Goal: Task Accomplishment & Management: Manage account settings

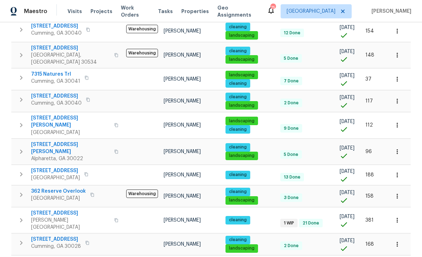
scroll to position [444, 0]
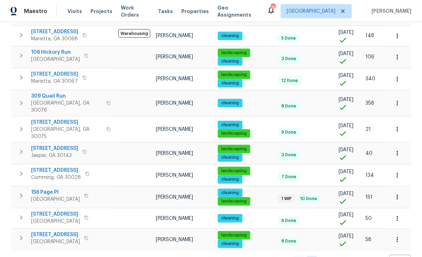
scroll to position [23, 0]
click at [300, 256] on link "1" at bounding box center [298, 261] width 11 height 11
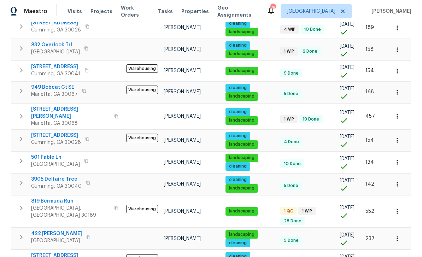
scroll to position [218, 0]
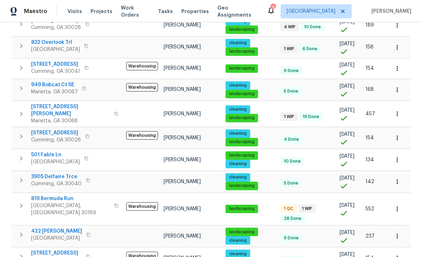
click at [52, 198] on span "819 Bermuda Run" at bounding box center [70, 198] width 79 height 7
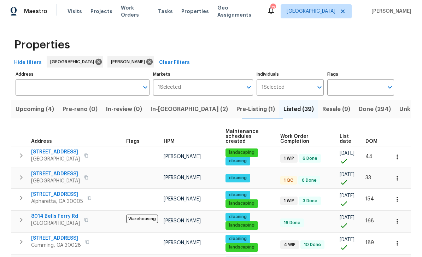
scroll to position [0, 0]
click at [322, 110] on span "Resale (9)" at bounding box center [336, 109] width 28 height 10
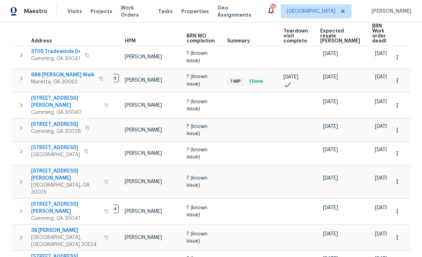
scroll to position [0, 23]
click at [31, 144] on span "504 Vicksburg Pl" at bounding box center [55, 147] width 49 height 7
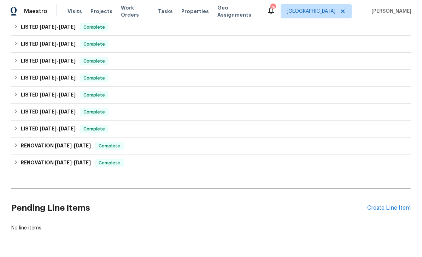
scroll to position [645, 0]
click at [387, 209] on div "Create Line Item" at bounding box center [388, 208] width 43 height 7
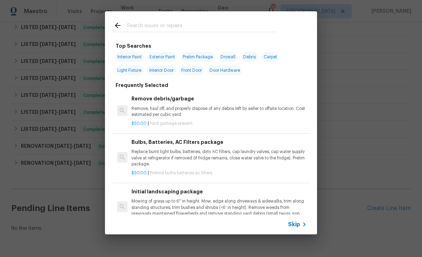
click at [141, 24] on input "text" at bounding box center [202, 26] width 150 height 11
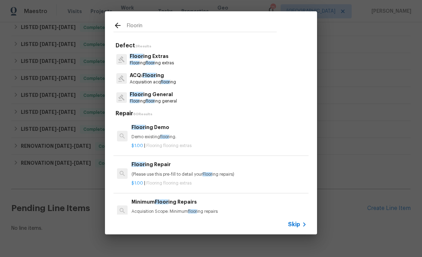
type input "Flooring"
click at [147, 59] on span "Flooring" at bounding box center [141, 56] width 22 height 5
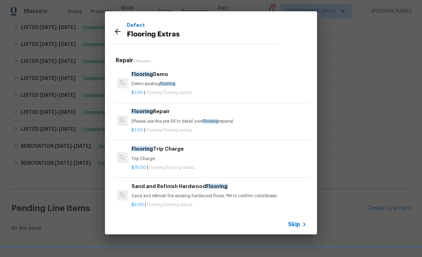
click at [149, 78] on div "Flooring Demo Demo existing flooring ." at bounding box center [219, 78] width 175 height 17
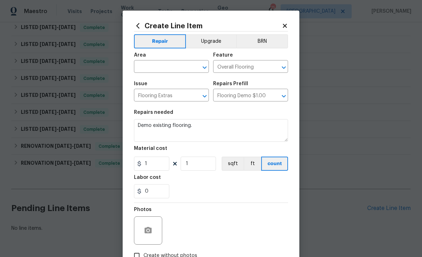
click at [151, 65] on input "text" at bounding box center [161, 67] width 55 height 11
click at [149, 93] on li "Unfinished basement" at bounding box center [171, 95] width 75 height 12
type input "Unfinished basement"
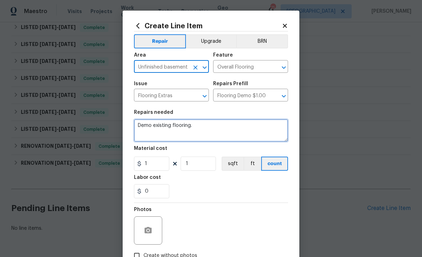
click at [194, 124] on textarea "Demo existing flooring." at bounding box center [211, 130] width 154 height 23
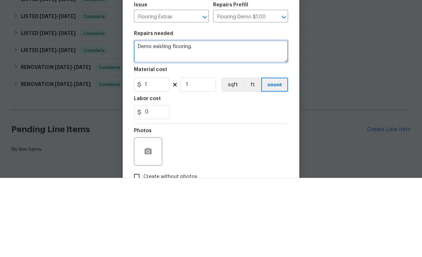
click at [189, 119] on textarea "Demo existing flooring." at bounding box center [211, 130] width 154 height 23
click at [188, 119] on textarea "Demo existing flooring." at bounding box center [211, 130] width 154 height 23
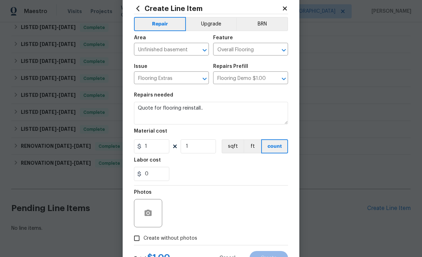
scroll to position [38, 0]
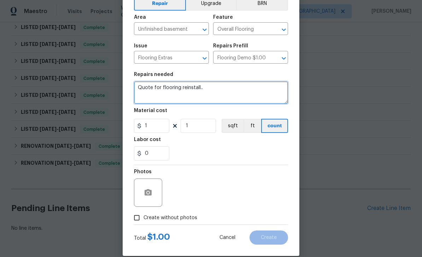
type textarea "Quote for flooring reinstall.."
click at [136, 219] on input "Create without photos" at bounding box center [136, 217] width 13 height 13
checkbox input "true"
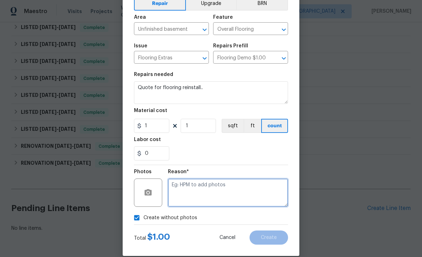
click at [263, 190] on textarea at bounding box center [228, 193] width 120 height 28
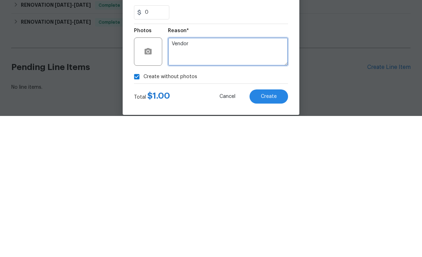
type textarea "Vendor"
click at [270, 231] on button "Create" at bounding box center [269, 238] width 39 height 14
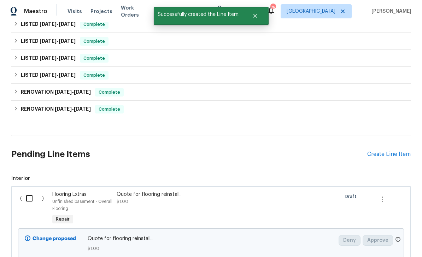
scroll to position [716, 0]
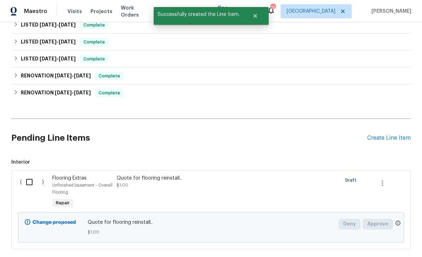
click at [28, 175] on input "checkbox" at bounding box center [32, 182] width 20 height 15
checkbox input "true"
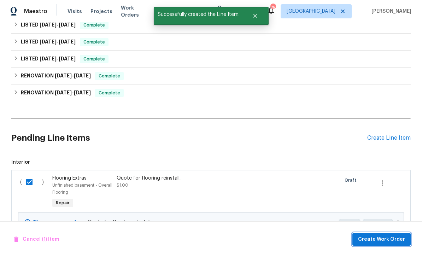
click at [378, 238] on span "Create Work Order" at bounding box center [381, 239] width 47 height 9
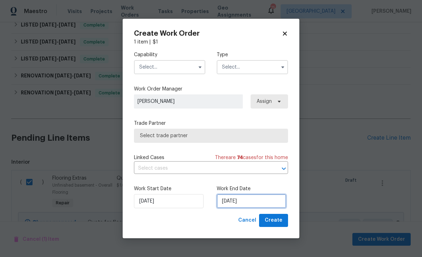
click at [263, 203] on input "8/13/2025" at bounding box center [252, 201] width 70 height 14
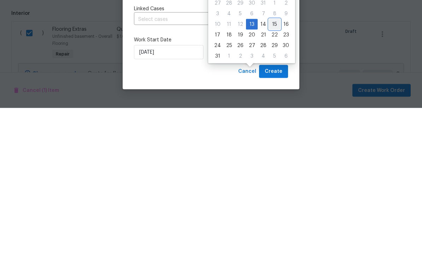
click at [273, 168] on div "15" at bounding box center [274, 173] width 11 height 10
type input "8/15/2025"
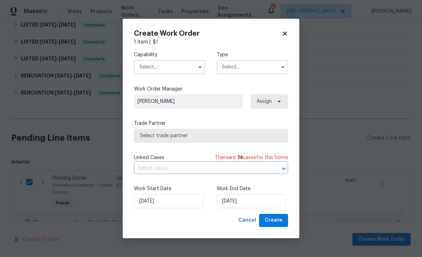
click at [164, 67] on input "text" at bounding box center [169, 67] width 71 height 14
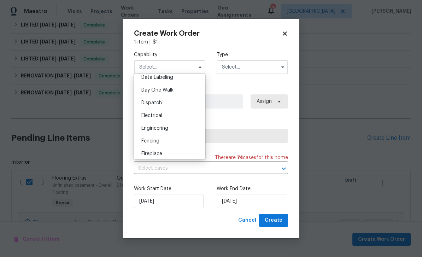
scroll to position [210, 0]
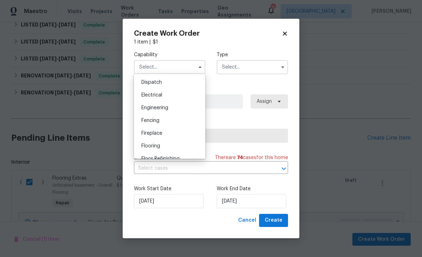
click at [147, 146] on span "Flooring" at bounding box center [150, 146] width 19 height 5
type input "Flooring"
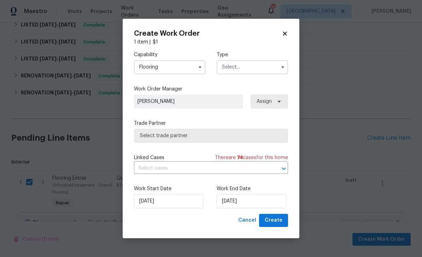
click at [270, 70] on input "text" at bounding box center [252, 67] width 71 height 14
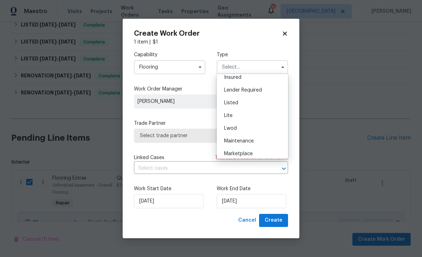
scroll to position [56, 0]
click at [267, 104] on div "Listed" at bounding box center [253, 102] width 68 height 13
type input "Listed"
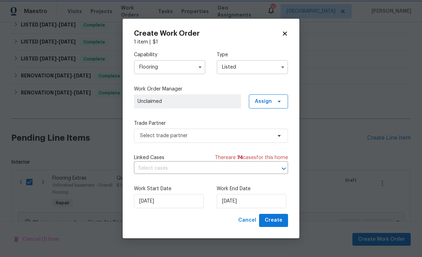
scroll to position [0, 0]
click at [269, 102] on span "Assign" at bounding box center [263, 101] width 17 height 7
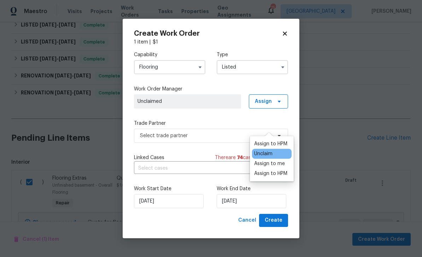
click at [274, 140] on div "Assign to HPM" at bounding box center [270, 143] width 33 height 7
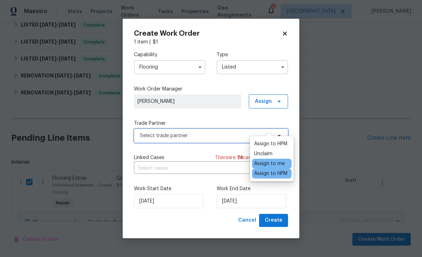
click at [236, 135] on span "Select trade partner" at bounding box center [206, 135] width 132 height 7
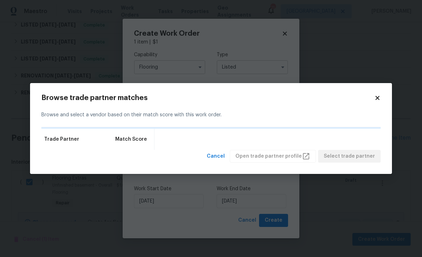
click at [397, 144] on body "Maestro Visits Projects Work Orders Tasks Properties Geo Assignments 75 Atlanta…" at bounding box center [211, 128] width 422 height 257
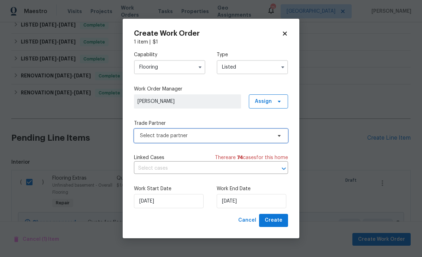
click at [159, 136] on span "Select trade partner" at bounding box center [206, 135] width 132 height 7
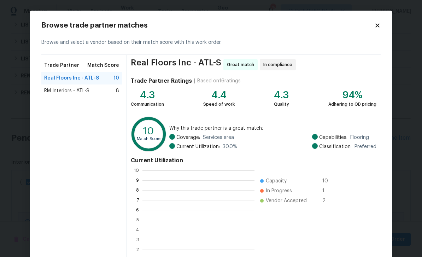
scroll to position [99, 112]
click at [49, 88] on span "RM Interiors - ATL-S" at bounding box center [66, 90] width 45 height 7
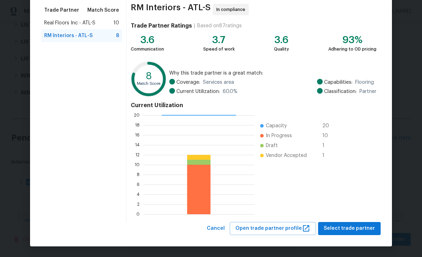
scroll to position [55, 0]
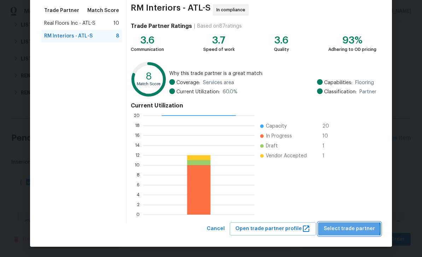
click at [353, 229] on span "Select trade partner" at bounding box center [349, 229] width 51 height 9
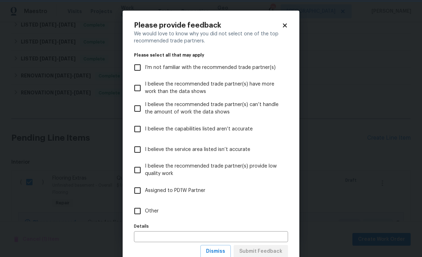
scroll to position [0, 0]
click at [138, 211] on input "Other" at bounding box center [137, 211] width 15 height 15
checkbox input "true"
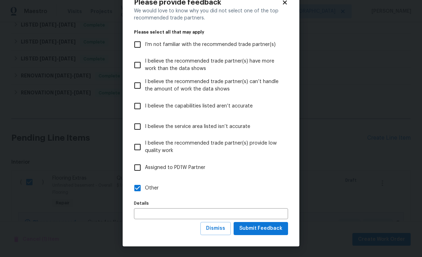
scroll to position [23, 0]
click at [274, 230] on span "Submit Feedback" at bounding box center [260, 228] width 43 height 9
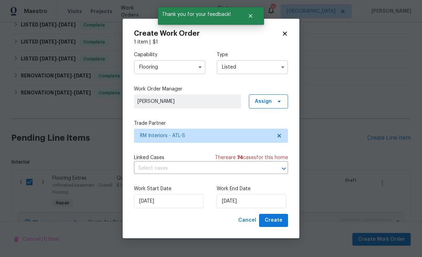
scroll to position [0, 0]
click at [282, 219] on span "Create" at bounding box center [274, 220] width 18 height 9
checkbox input "false"
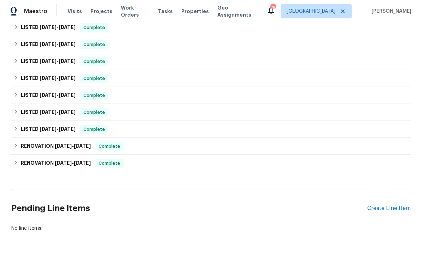
scroll to position [671, 0]
click at [385, 205] on div "Create Line Item" at bounding box center [388, 208] width 43 height 7
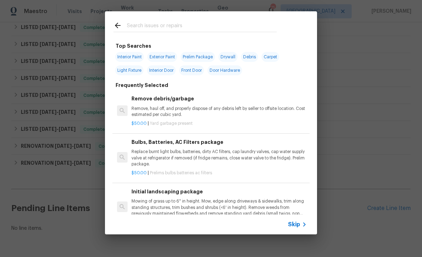
click at [133, 25] on input "text" at bounding box center [202, 26] width 150 height 11
type input "Place"
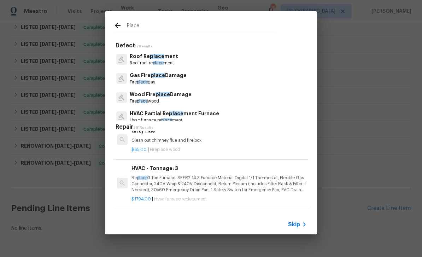
scroll to position [607, 0]
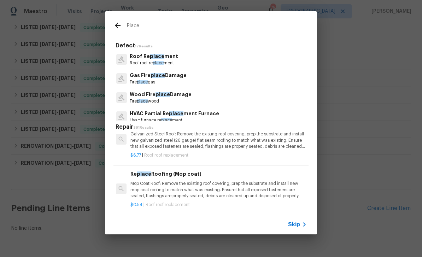
click at [130, 27] on input "Place" at bounding box center [202, 26] width 150 height 11
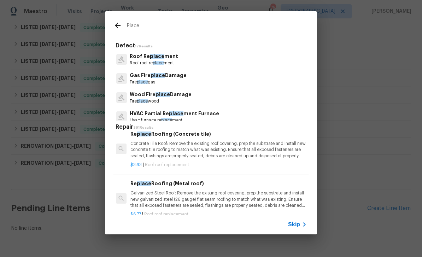
click at [130, 27] on input "Place" at bounding box center [202, 26] width 150 height 11
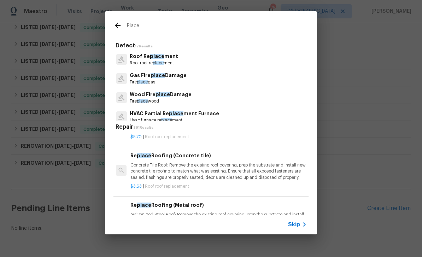
scroll to position [283, 1]
type input "Driveway"
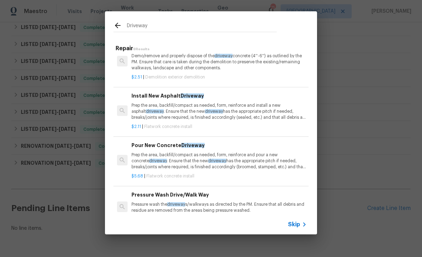
scroll to position [0, 0]
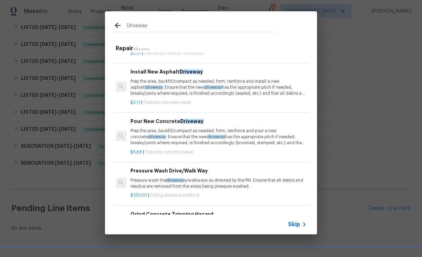
click at [170, 133] on p "Prep the area, backfill/compact as needed, form, reinforce and pour a new concr…" at bounding box center [217, 137] width 175 height 18
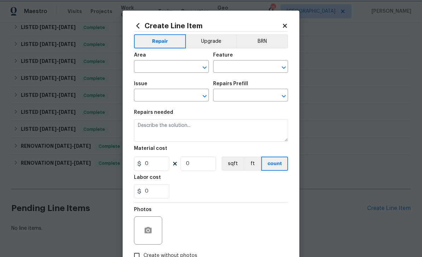
type input "Flatwork"
type input "Concrete Install"
type textarea "Prep the area, backfill/compact as needed, form, reinforce and pour a new concr…"
type input "1"
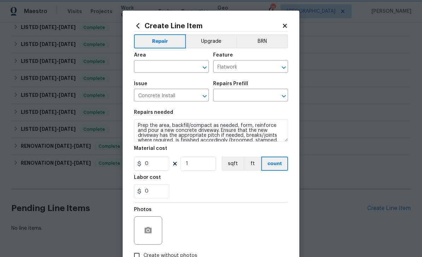
type input "Pour New Concrete Driveway $5.68"
type input "5.68"
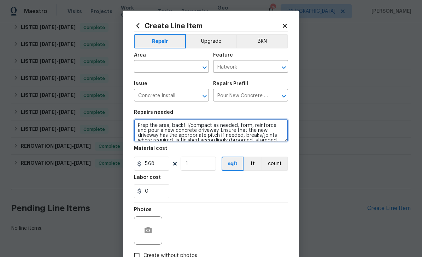
click at [137, 128] on textarea "Prep the area, backfill/compact as needed, form, reinforce and pour a new concr…" at bounding box center [211, 130] width 154 height 23
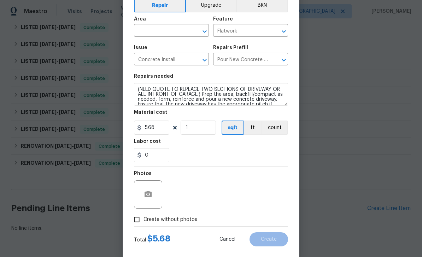
scroll to position [37, 0]
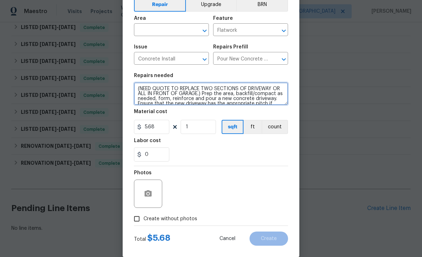
type textarea "(NEED QUOTE TO REPLACE TWO SECTIONS OF DRIVEWAY OR ALL IN FRONT OF GARAGE.) Pre…"
click at [137, 221] on input "Create without photos" at bounding box center [136, 218] width 13 height 13
checkbox input "true"
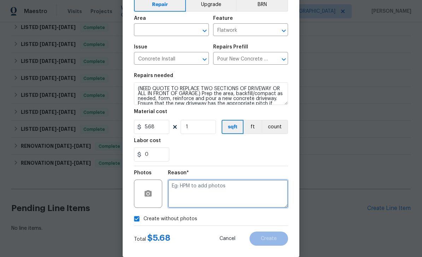
click at [263, 197] on textarea at bounding box center [228, 194] width 120 height 28
type textarea "GC"
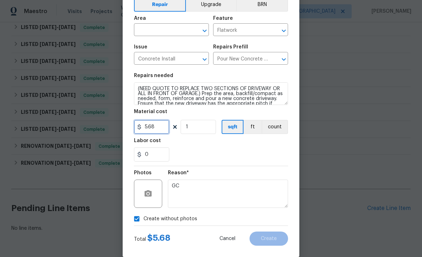
click at [159, 130] on input "5.68" at bounding box center [151, 127] width 35 height 14
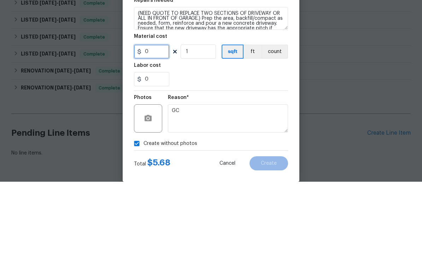
type input "1"
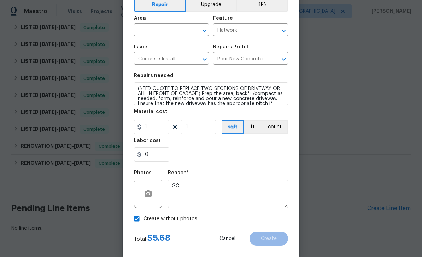
click at [145, 32] on input "text" at bounding box center [161, 30] width 55 height 11
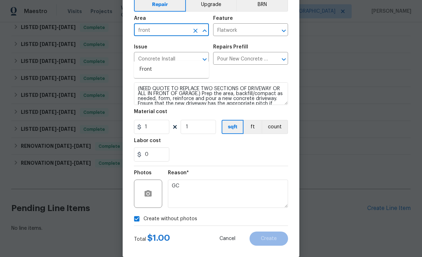
click at [145, 64] on li "Front" at bounding box center [171, 70] width 75 height 12
type input "Front"
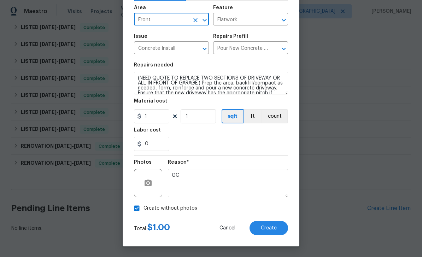
scroll to position [49, 0]
click at [275, 229] on span "Create" at bounding box center [269, 228] width 16 height 5
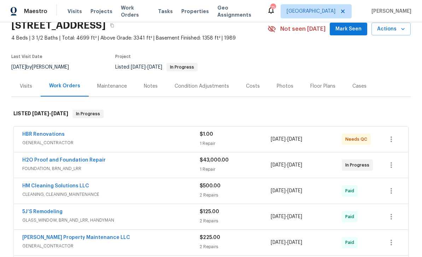
scroll to position [32, 0]
click at [37, 132] on link "HBR Renovations" at bounding box center [43, 134] width 42 height 5
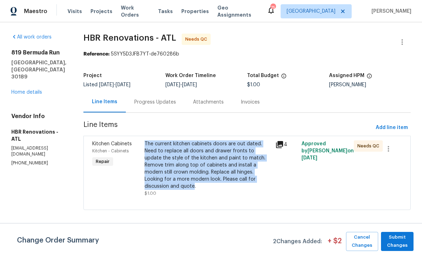
click at [26, 90] on link "Home details" at bounding box center [26, 92] width 31 height 5
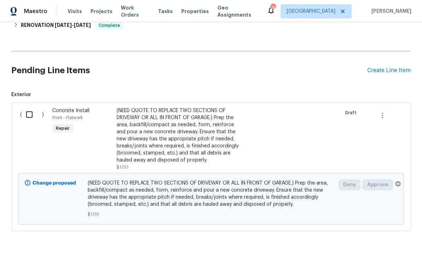
scroll to position [809, 0]
click at [387, 68] on div "Create Line Item" at bounding box center [388, 71] width 43 height 7
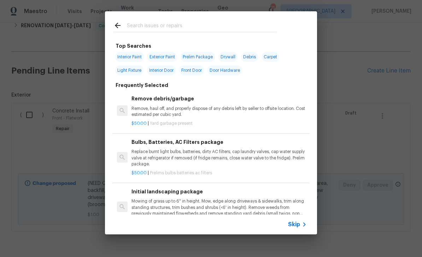
click at [136, 25] on input "text" at bounding box center [202, 26] width 150 height 11
type input "Cabinets"
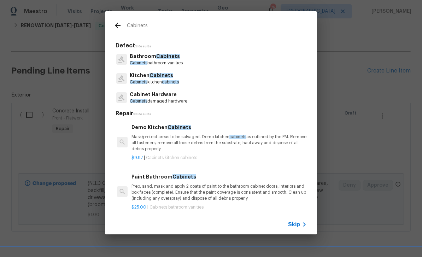
click at [144, 74] on p "Kitchen Cabinets" at bounding box center [154, 75] width 49 height 7
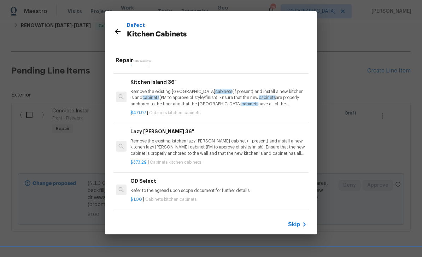
scroll to position [679, 1]
click at [143, 215] on h6 "Add a Task" at bounding box center [217, 219] width 175 height 8
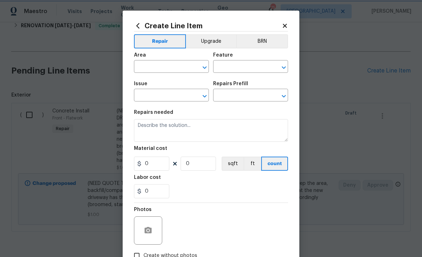
type input "Cabinets"
type input "Kitchen Cabinets"
type input "Add a Task $1.00"
type textarea "HPM to detail"
type input "1"
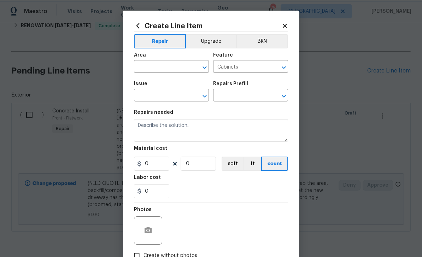
type input "1"
click at [145, 65] on input "text" at bounding box center [161, 67] width 55 height 11
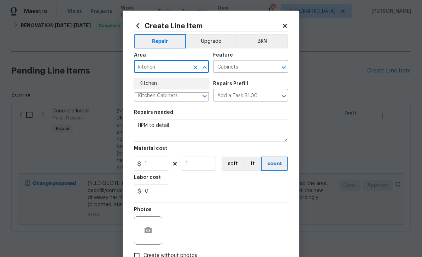
click at [145, 81] on li "Kitchen" at bounding box center [171, 84] width 75 height 12
type input "Kitchen"
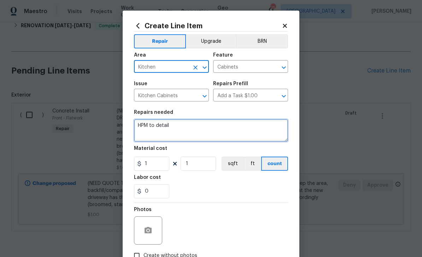
click at [173, 126] on textarea "HPM to detail" at bounding box center [211, 130] width 154 height 23
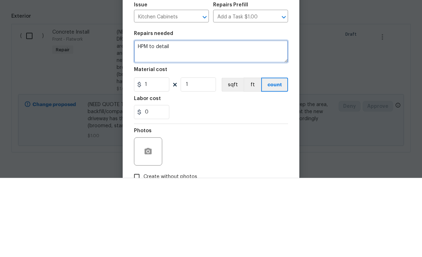
click at [163, 119] on textarea "HPM to detail" at bounding box center [211, 130] width 154 height 23
paste textarea "The current kitchen cabinets doors are out dated. Need to replace all doors and…"
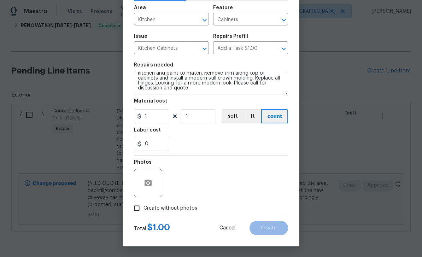
scroll to position [49, 0]
type textarea "The current kitchen cabinets doors are out dated. Need to replace all doors and…"
click at [136, 208] on input "Create without photos" at bounding box center [136, 208] width 13 height 13
checkbox input "true"
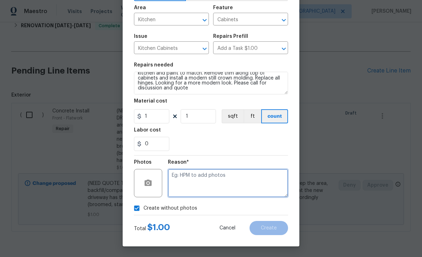
click at [187, 179] on textarea at bounding box center [228, 183] width 120 height 28
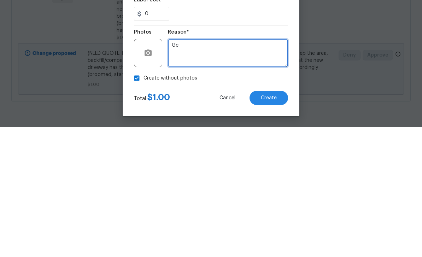
type textarea "Gc"
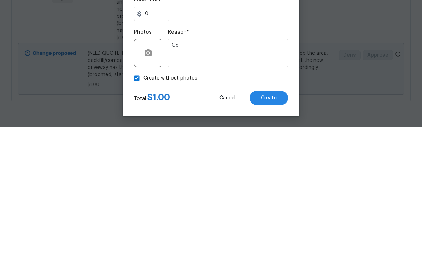
click at [276, 226] on span "Create" at bounding box center [269, 228] width 16 height 5
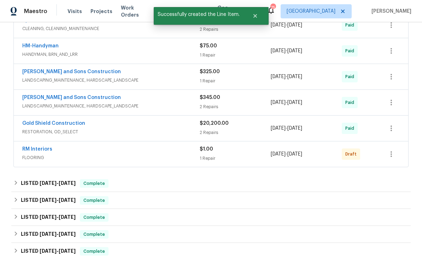
scroll to position [465, 0]
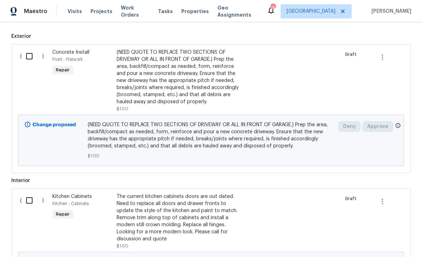
scroll to position [870, 0]
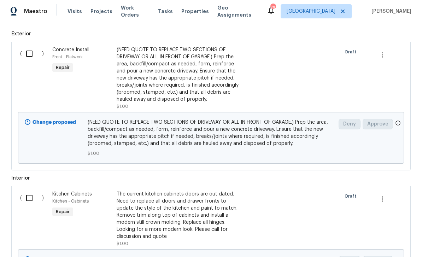
click at [29, 46] on input "checkbox" at bounding box center [32, 53] width 20 height 15
checkbox input "true"
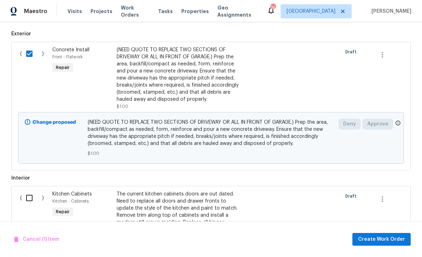
click at [29, 191] on input "checkbox" at bounding box center [32, 198] width 20 height 15
checkbox input "true"
click at [387, 238] on span "Create Work Order" at bounding box center [381, 239] width 47 height 9
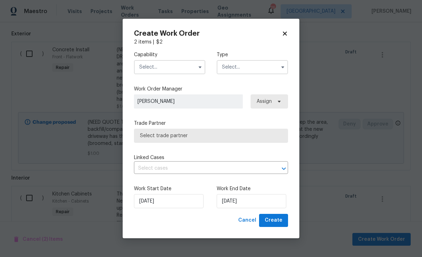
checkbox input "false"
click at [171, 65] on input "text" at bounding box center [169, 67] width 71 height 14
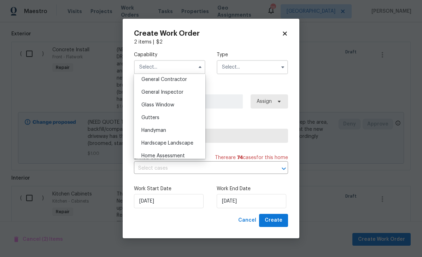
scroll to position [317, 0]
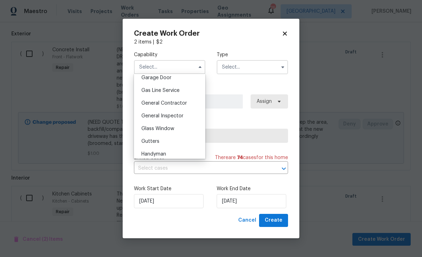
click at [149, 101] on span "General Contractor" at bounding box center [164, 103] width 46 height 5
type input "General Contractor"
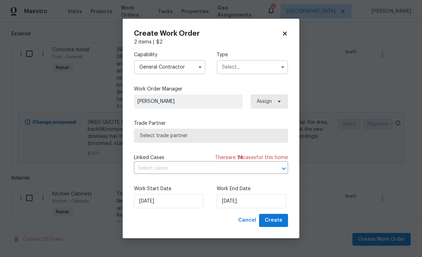
click at [266, 66] on input "text" at bounding box center [252, 67] width 71 height 14
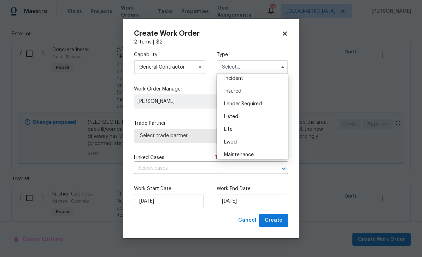
scroll to position [44, 0]
click at [258, 115] on div "Listed" at bounding box center [253, 114] width 68 height 13
type input "Listed"
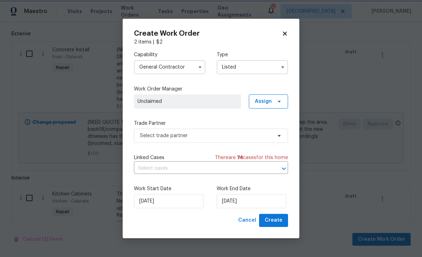
scroll to position [0, 0]
click at [271, 99] on span "Assign" at bounding box center [263, 101] width 17 height 7
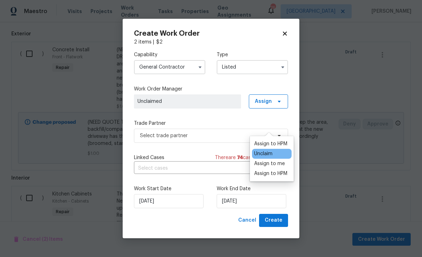
click at [278, 140] on div "Assign to HPM" at bounding box center [270, 143] width 33 height 7
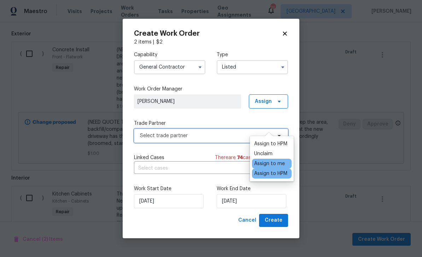
click at [150, 135] on span "Select trade partner" at bounding box center [206, 135] width 132 height 7
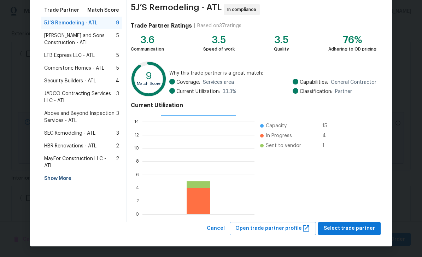
scroll to position [55, 0]
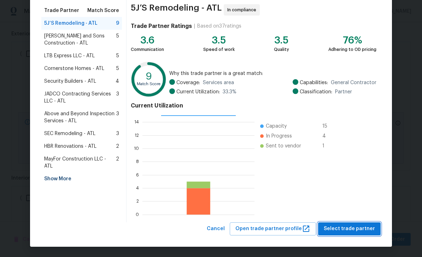
click at [352, 230] on span "Select trade partner" at bounding box center [349, 229] width 51 height 9
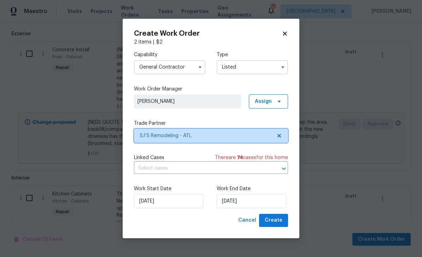
scroll to position [0, 0]
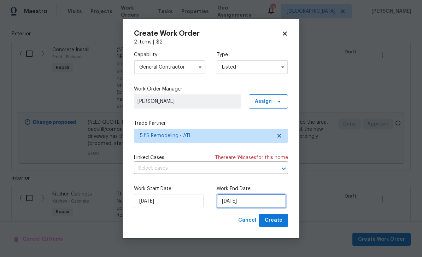
click at [264, 202] on input "8/13/2025" at bounding box center [252, 201] width 70 height 14
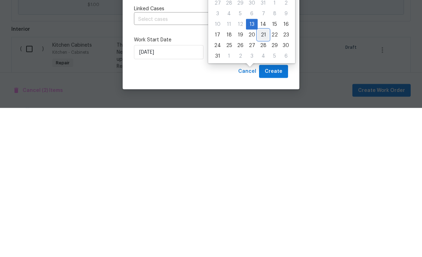
click at [261, 179] on div "21" at bounding box center [263, 184] width 11 height 10
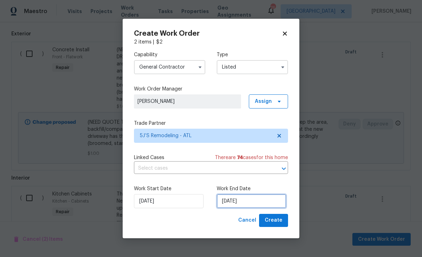
click at [267, 199] on input "8/21/2025" at bounding box center [252, 201] width 70 height 14
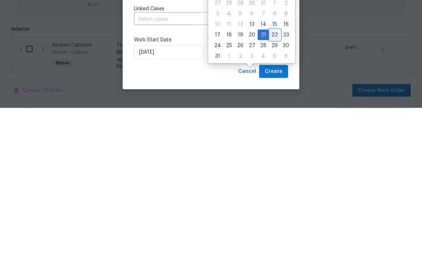
click at [272, 179] on div "22" at bounding box center [274, 184] width 11 height 10
type input "8/22/2025"
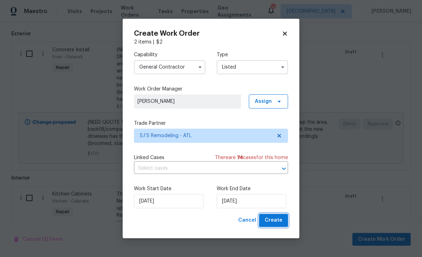
click at [276, 221] on span "Create" at bounding box center [274, 220] width 18 height 9
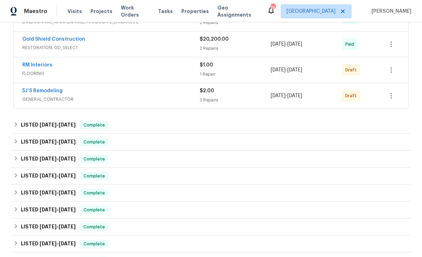
scroll to position [565, 0]
click at [392, 74] on icon "button" at bounding box center [391, 70] width 8 height 8
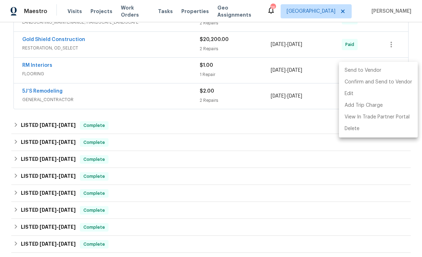
click at [391, 71] on li "Send to Vendor" at bounding box center [378, 71] width 79 height 12
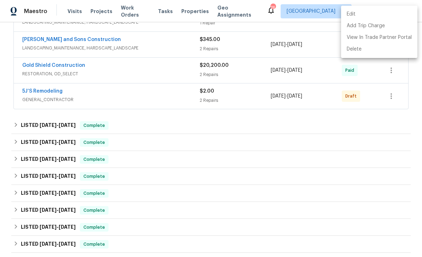
click at [392, 93] on div at bounding box center [211, 128] width 422 height 257
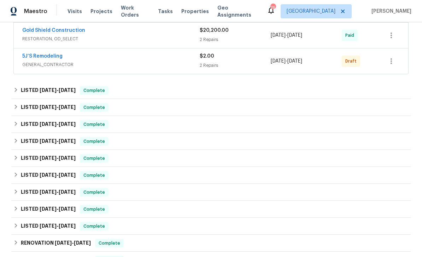
scroll to position [577, 0]
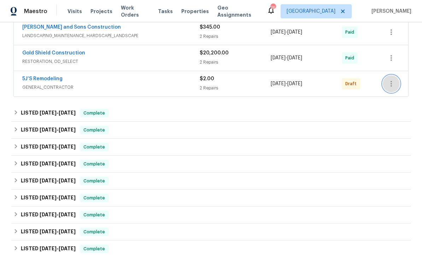
click at [391, 84] on icon "button" at bounding box center [391, 84] width 1 height 6
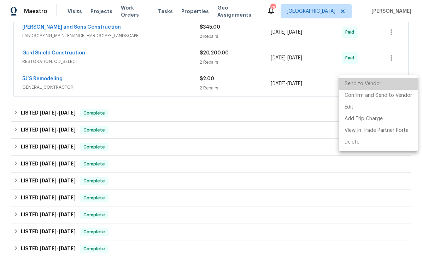
click at [392, 85] on li "Send to Vendor" at bounding box center [378, 84] width 79 height 12
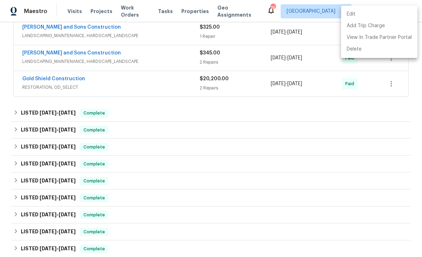
click at [381, 148] on div at bounding box center [211, 128] width 422 height 257
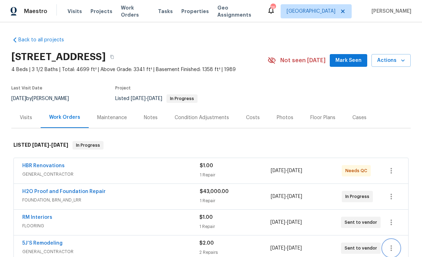
scroll to position [0, 0]
click at [351, 59] on span "Mark Seen" at bounding box center [349, 60] width 26 height 9
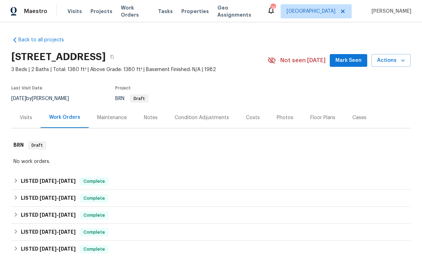
click at [355, 57] on span "Mark Seen" at bounding box center [349, 60] width 26 height 9
